Goal: Navigation & Orientation: Find specific page/section

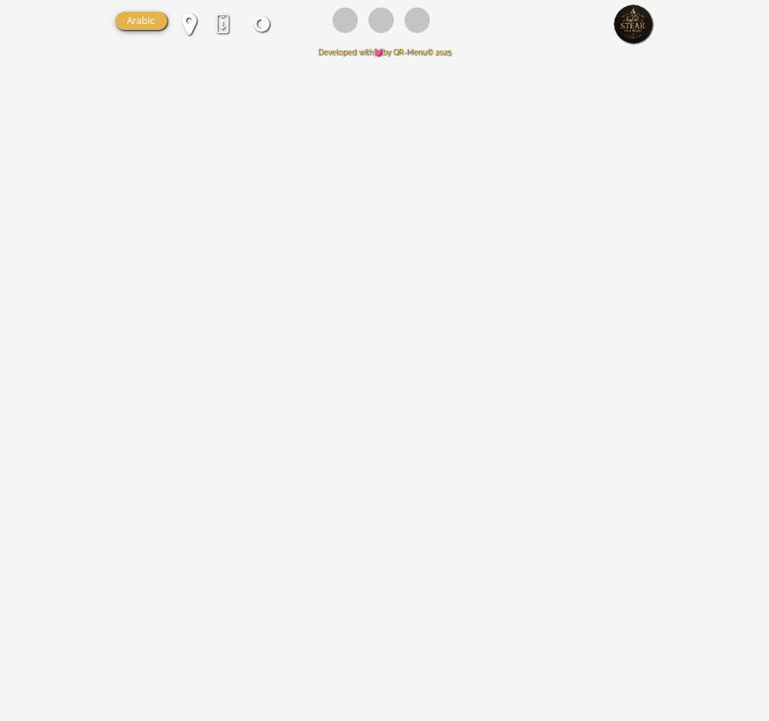
click at [227, 37] on div "كيفية التحميل Arabic Arabic English" at bounding box center [385, 24] width 539 height 48
click at [222, 23] on div at bounding box center [222, 23] width 23 height 23
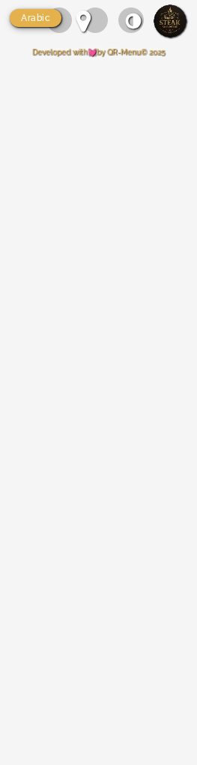
click at [106, 132] on div "كيفية التحميل Arabic Arabic English 2025 © Developed with by QR-Menu" at bounding box center [98, 382] width 197 height 765
click at [93, 96] on div "كيفية التحميل Arabic Arabic English 2025 © Developed with by QR-Menu" at bounding box center [98, 382] width 197 height 765
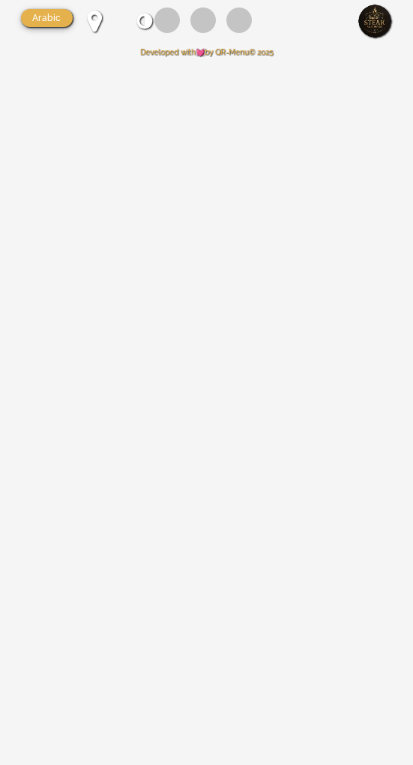
click at [197, 476] on div "كيفية التحميل Arabic Arabic English 2025 © Developed with by QR-Menu" at bounding box center [206, 382] width 413 height 765
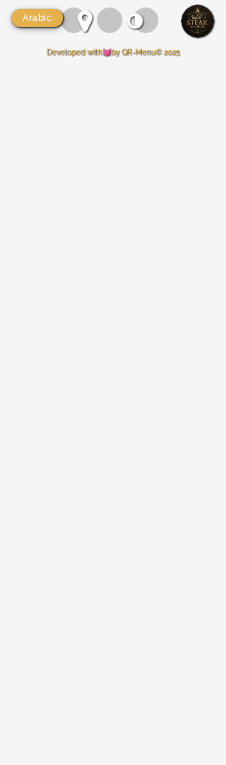
click at [119, 185] on div "كيفية التحميل Arabic Arabic English 2025 © Developed with by QR-Menu" at bounding box center [113, 382] width 226 height 765
